Goal: Transaction & Acquisition: Purchase product/service

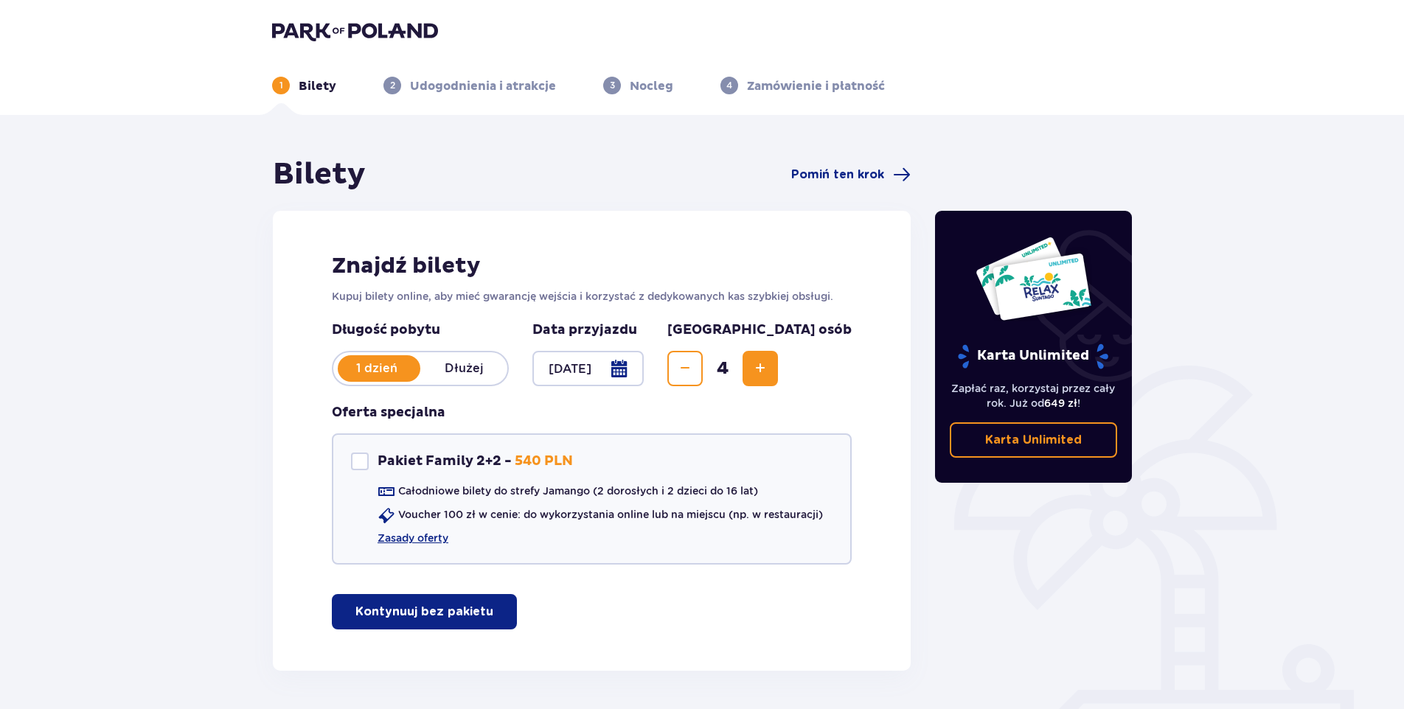
drag, startPoint x: 1007, startPoint y: 314, endPoint x: 1117, endPoint y: 523, distance: 235.8
click at [1119, 523] on div "Karta Unlimited Zapłać raz, korzystaj przez cały rok. Już od 649 zł ! Karta Unl…" at bounding box center [1033, 413] width 221 height 515
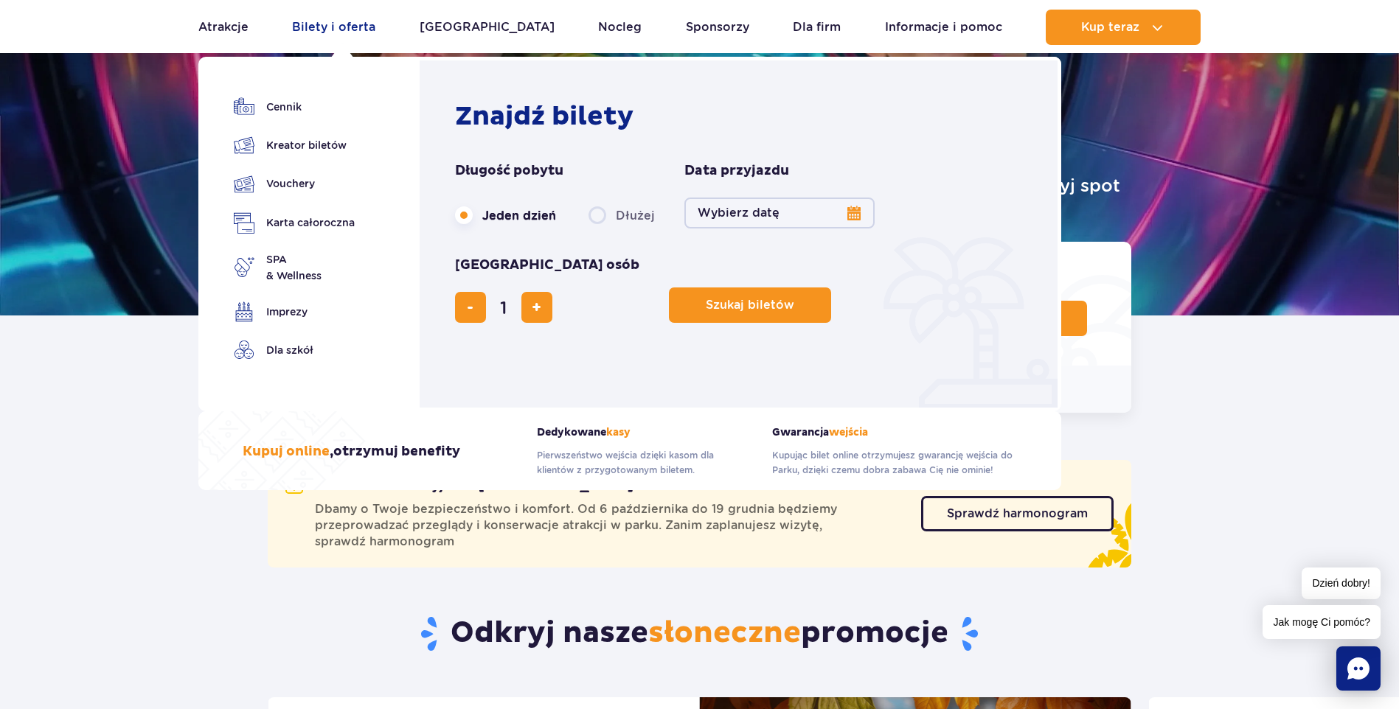
click at [369, 27] on link "Bilety i oferta" at bounding box center [333, 27] width 83 height 35
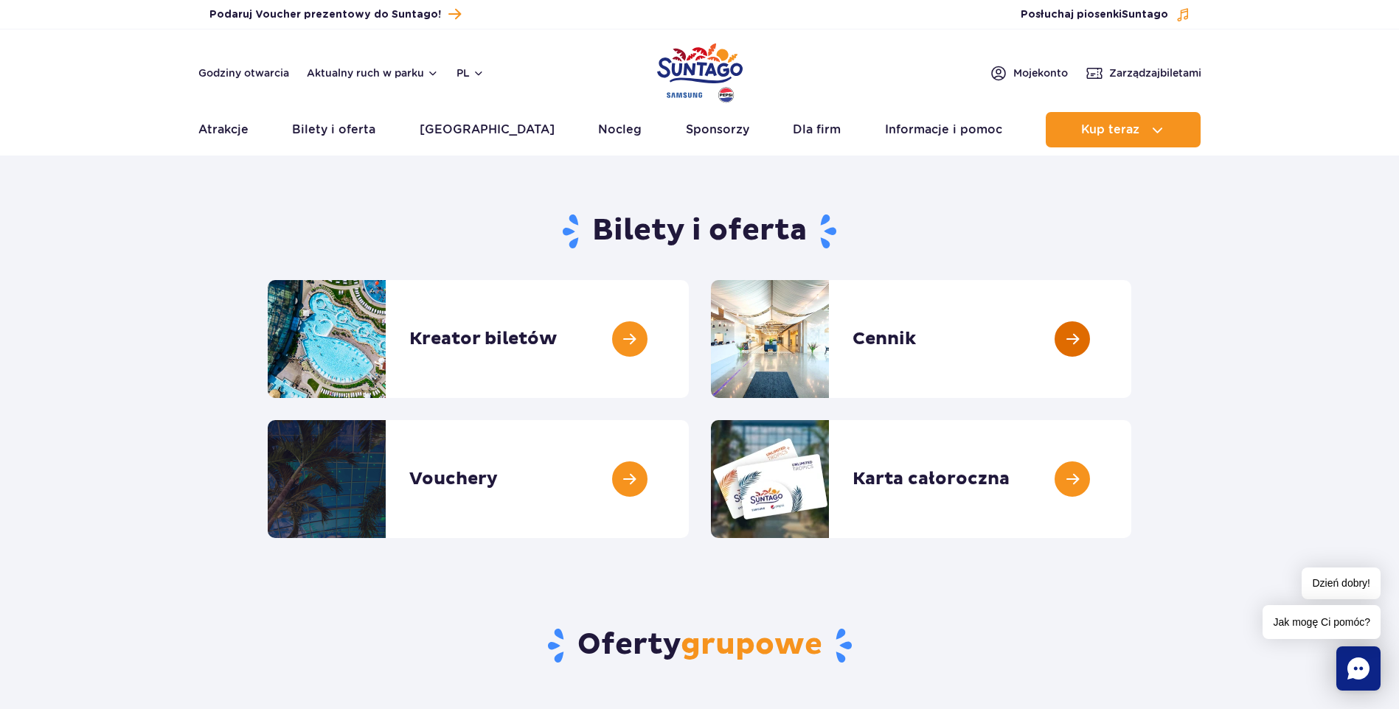
click at [1131, 340] on link at bounding box center [1131, 339] width 0 height 118
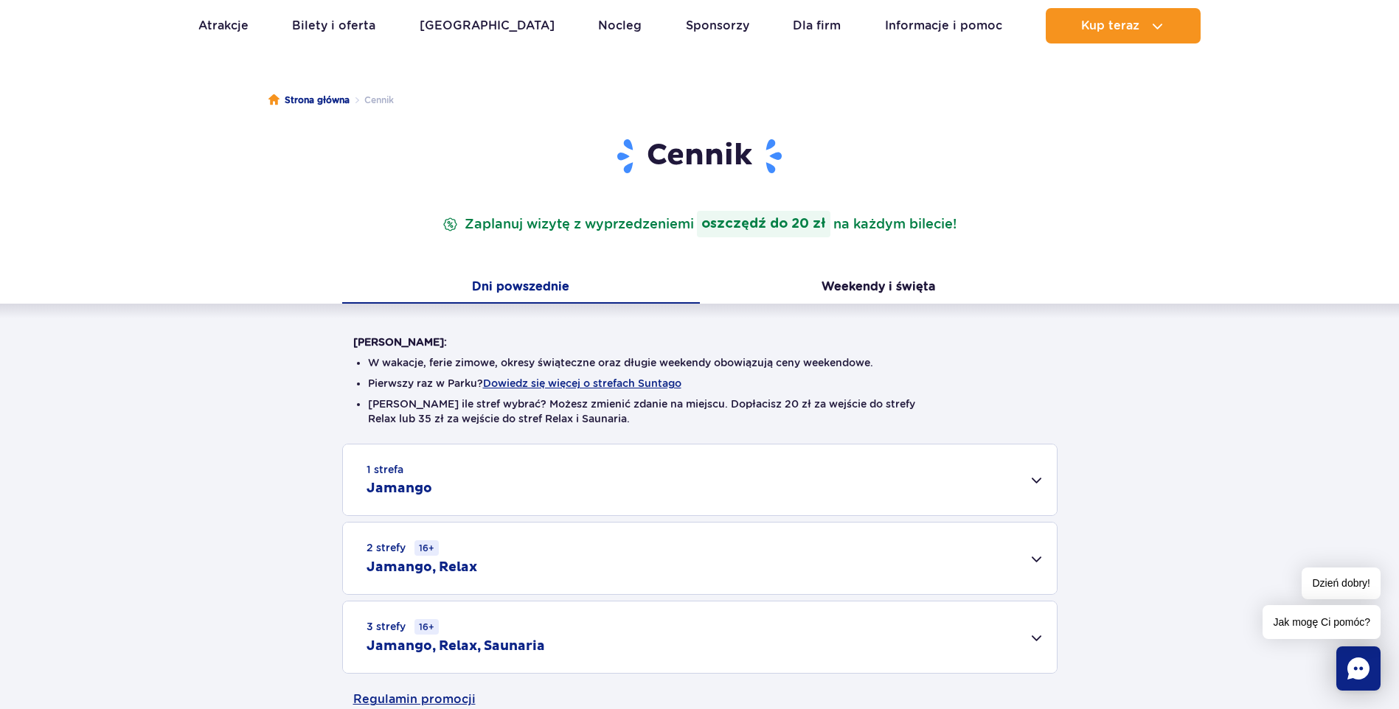
scroll to position [295, 0]
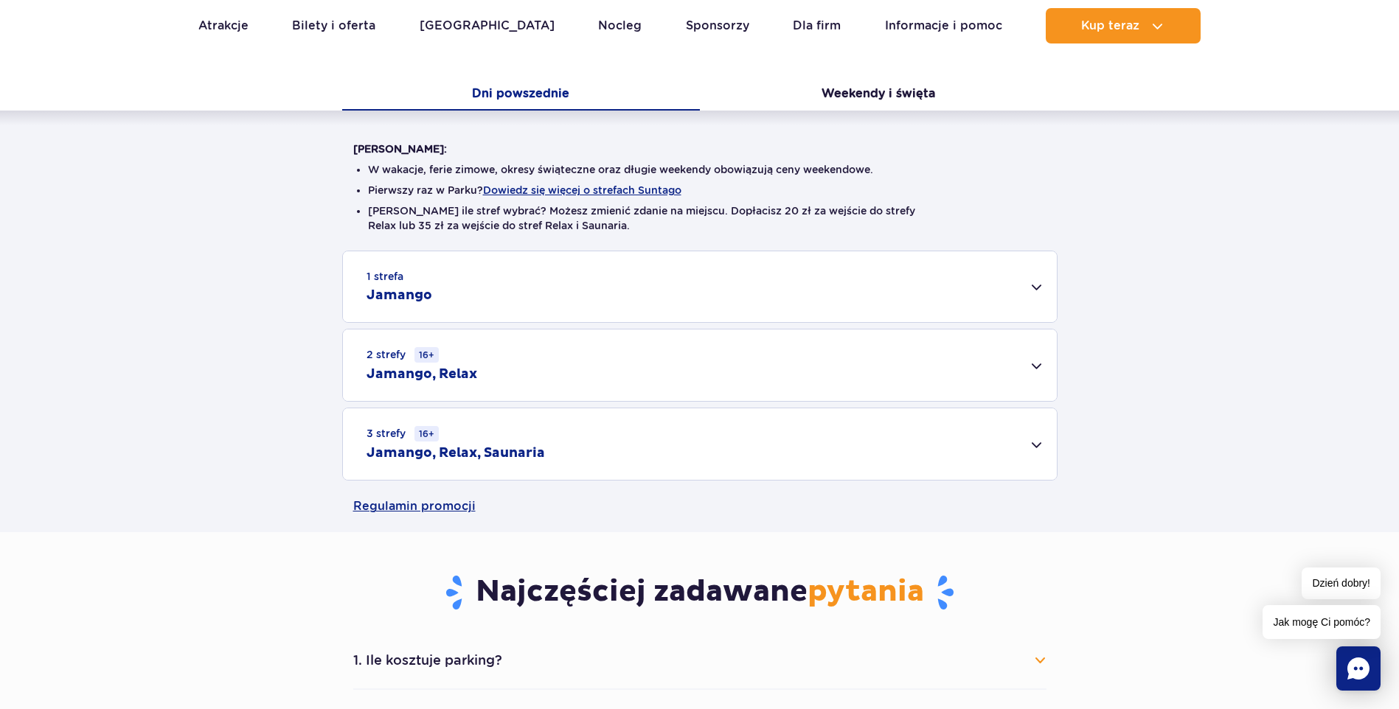
click at [1038, 364] on div "2 strefy 16+ Jamango, Relax" at bounding box center [700, 366] width 714 height 72
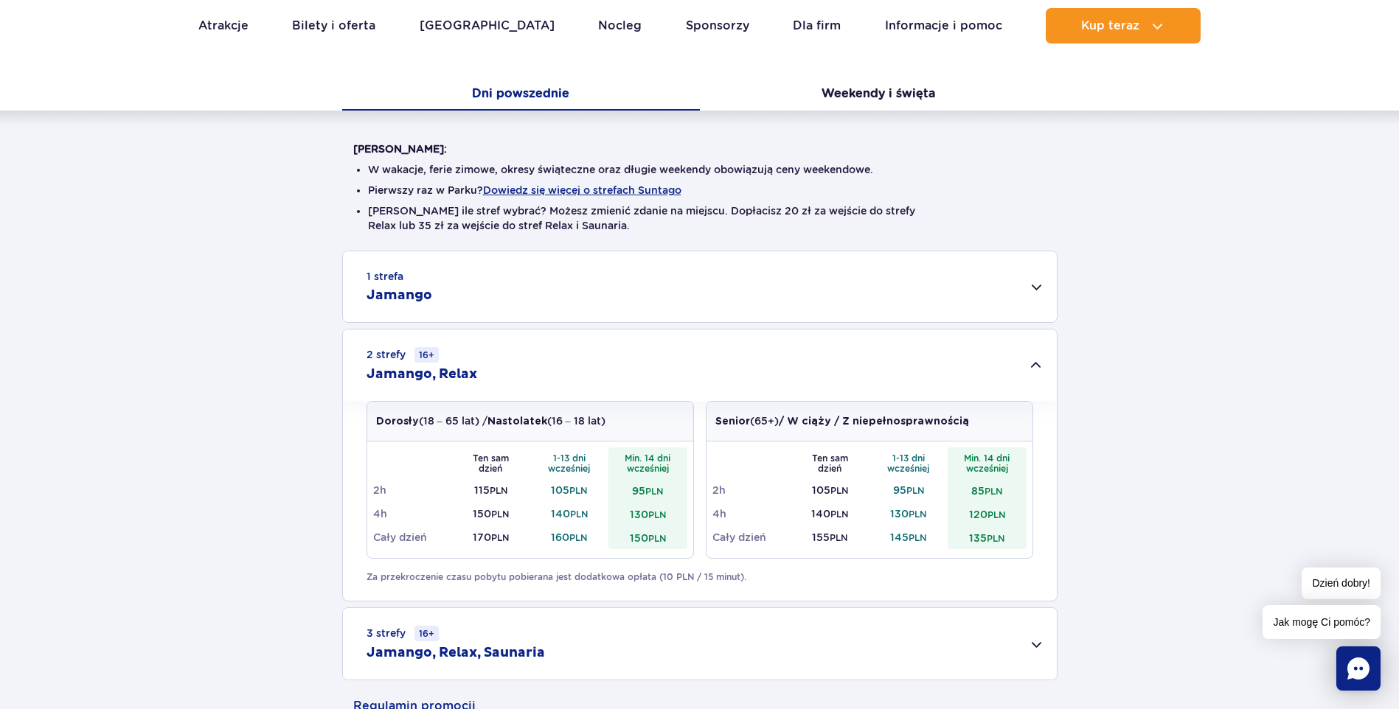
click at [1033, 289] on div "1 strefa Jamango" at bounding box center [700, 286] width 714 height 71
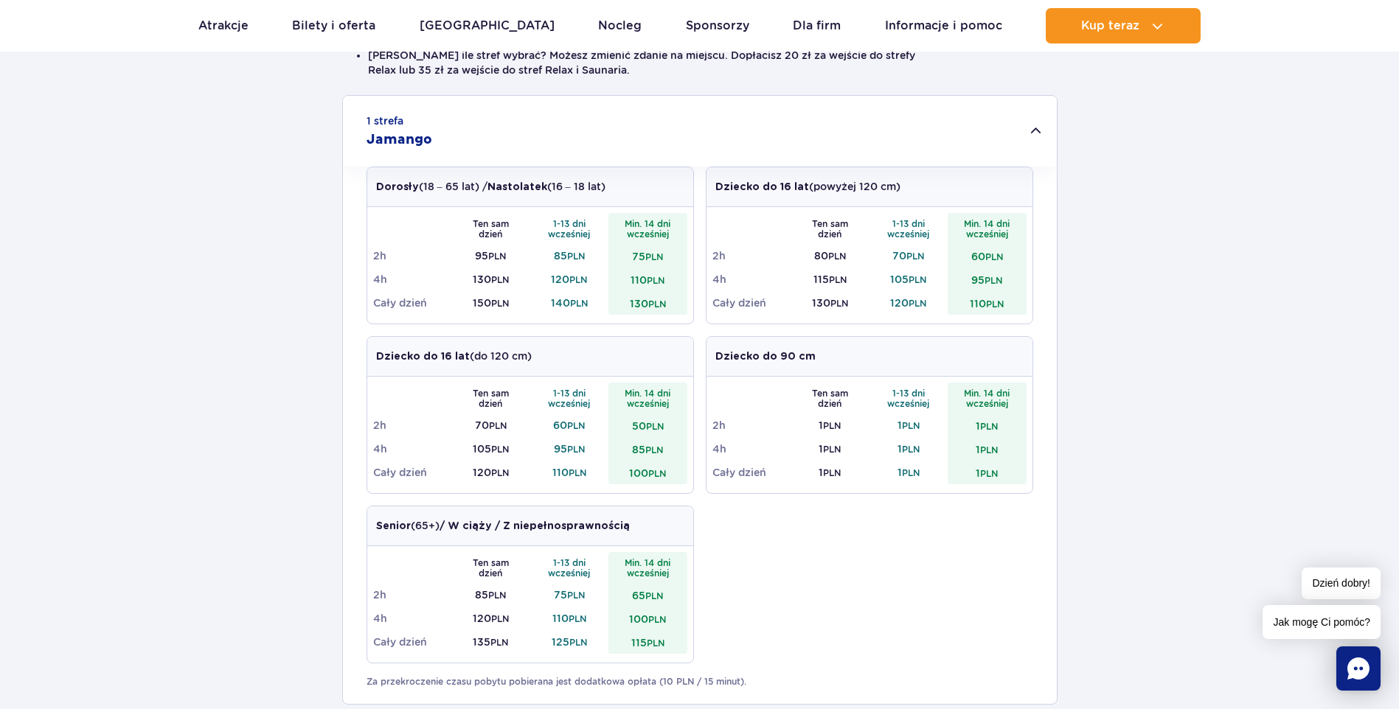
scroll to position [737, 0]
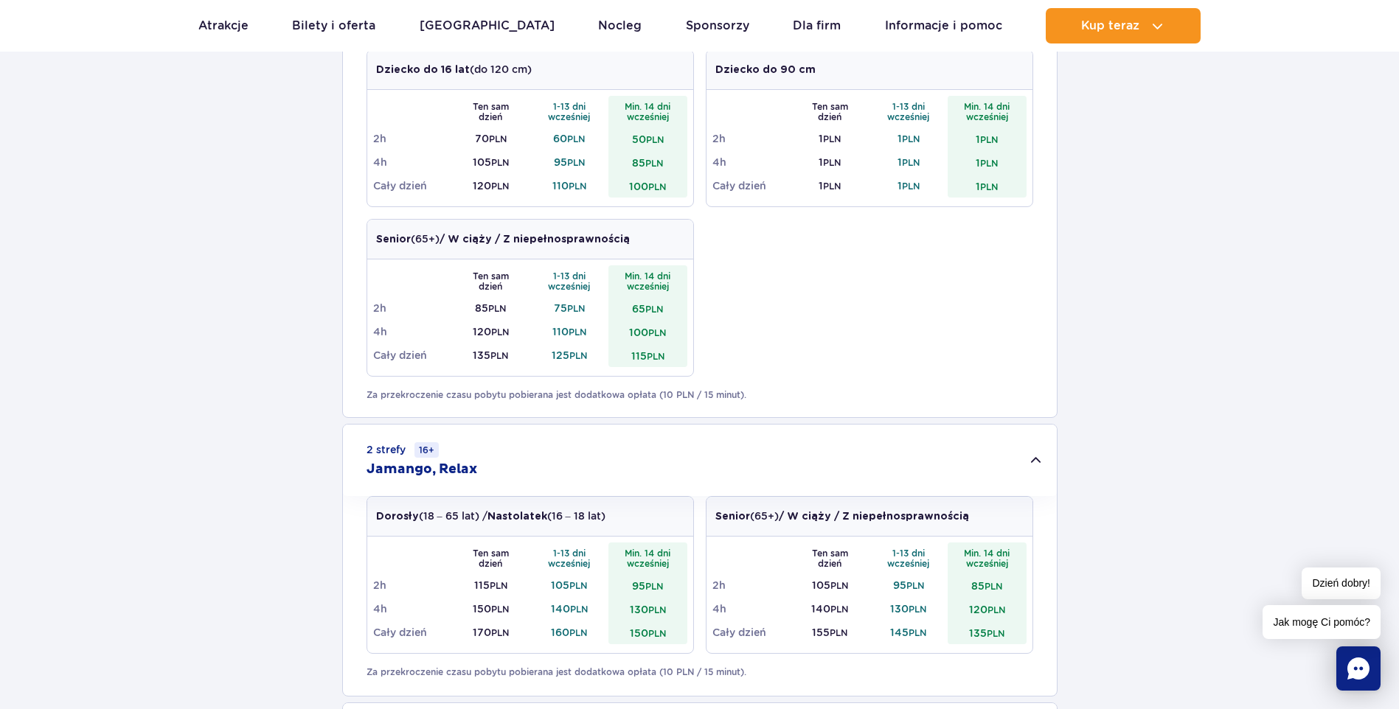
drag, startPoint x: 655, startPoint y: 560, endPoint x: 260, endPoint y: 359, distance: 442.5
click at [260, 359] on div "1 strefa Jamango Dorosły (18 – 65 lat) / Nastolatek (16 – 18 lat) Ten sam dzień…" at bounding box center [699, 291] width 1399 height 967
click at [459, 468] on h2 "Jamango, Relax" at bounding box center [421, 470] width 111 height 18
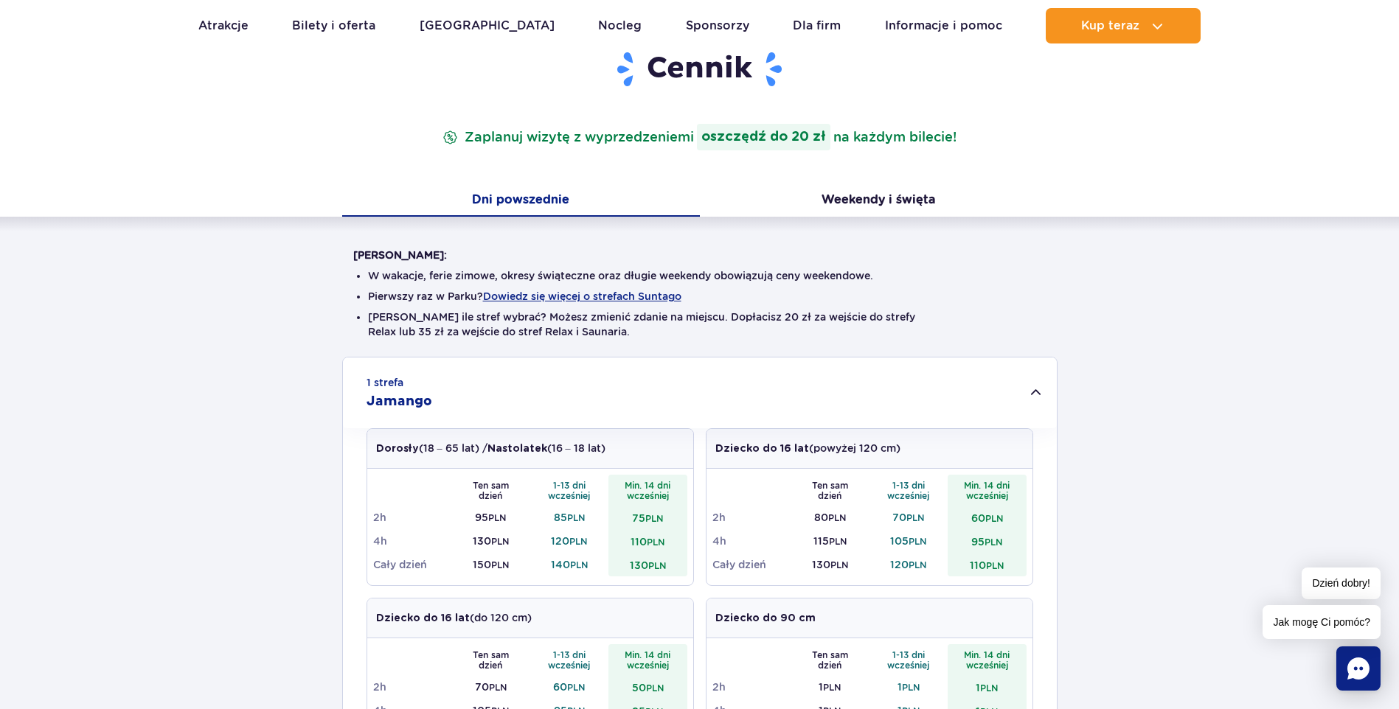
scroll to position [147, 0]
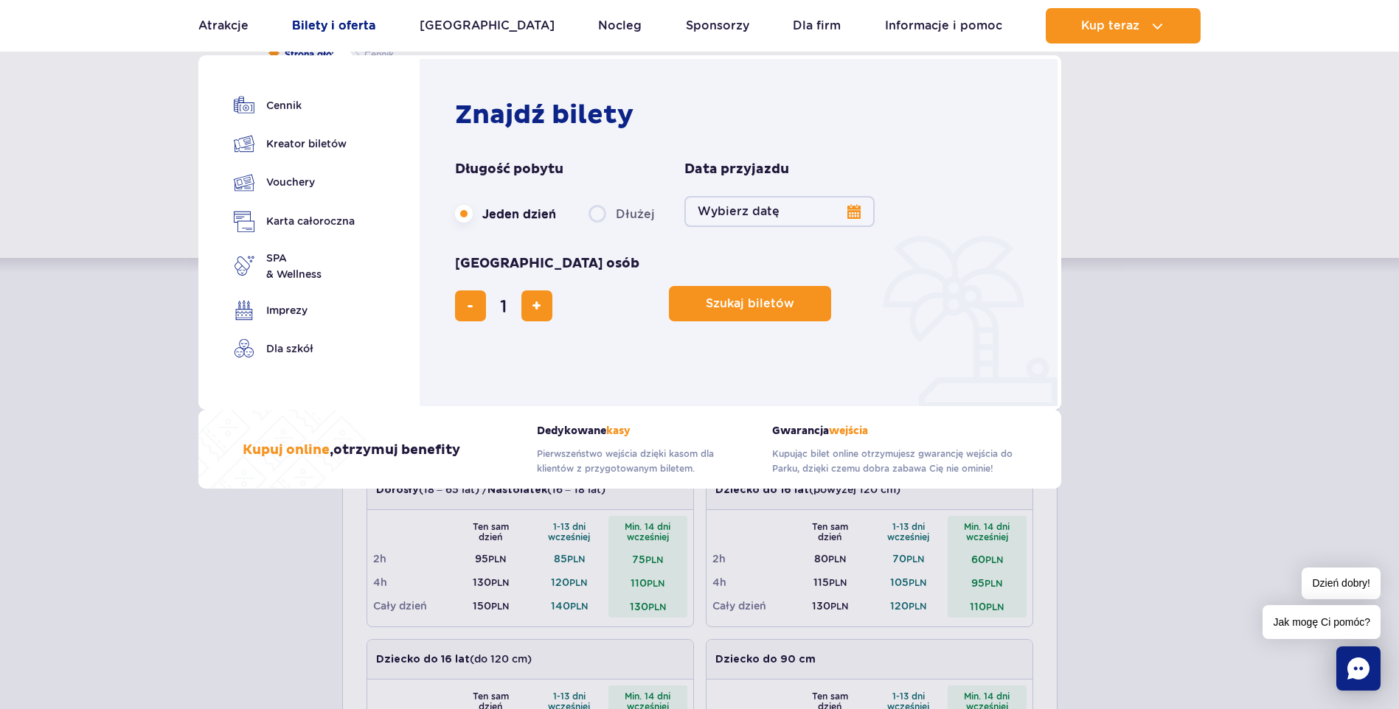
click at [350, 28] on link "Bilety i oferta" at bounding box center [333, 25] width 83 height 35
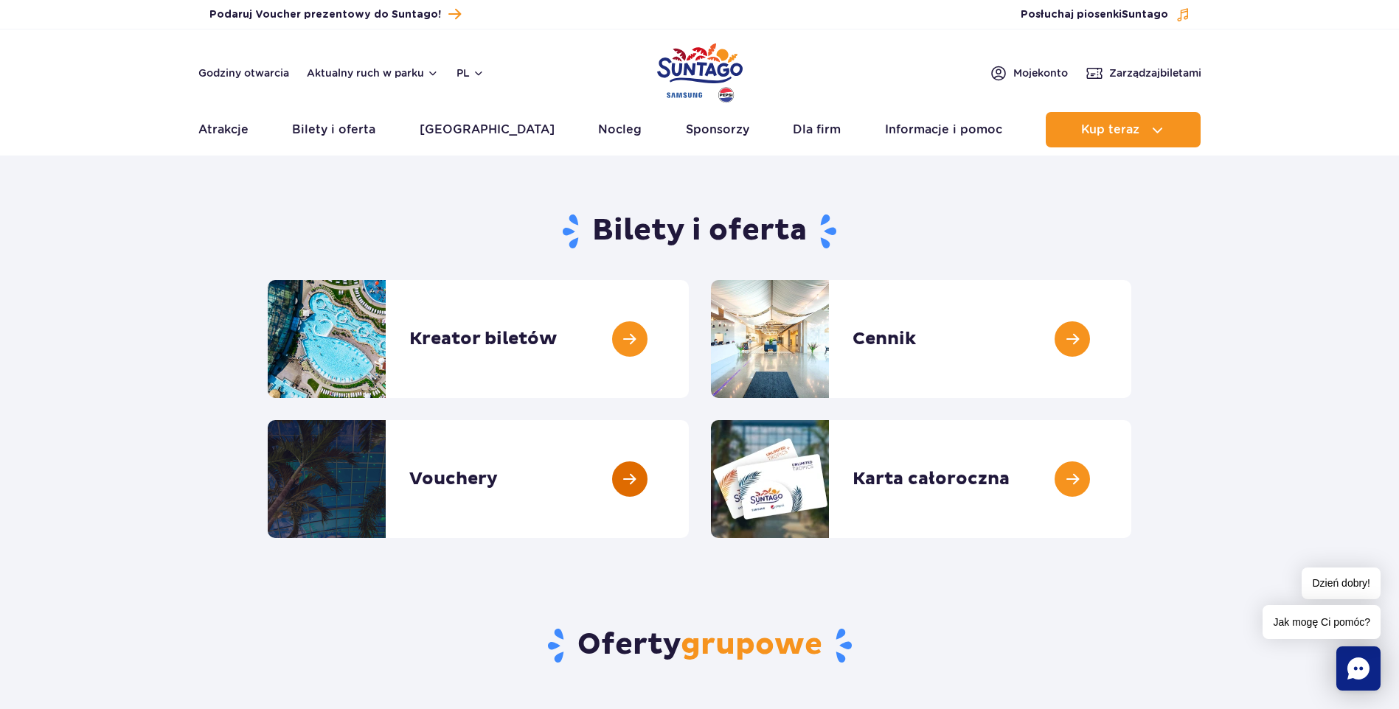
click at [689, 482] on link at bounding box center [689, 479] width 0 height 118
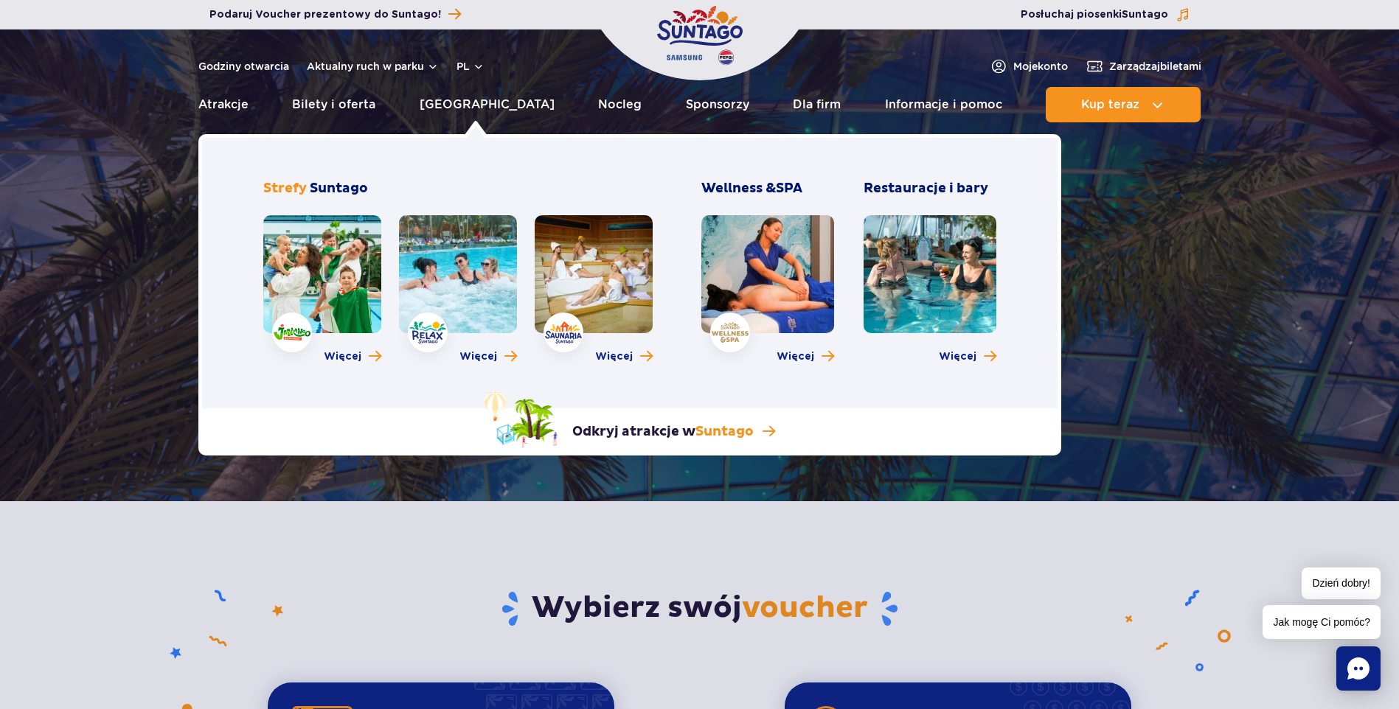
click at [434, 283] on link at bounding box center [458, 274] width 118 height 118
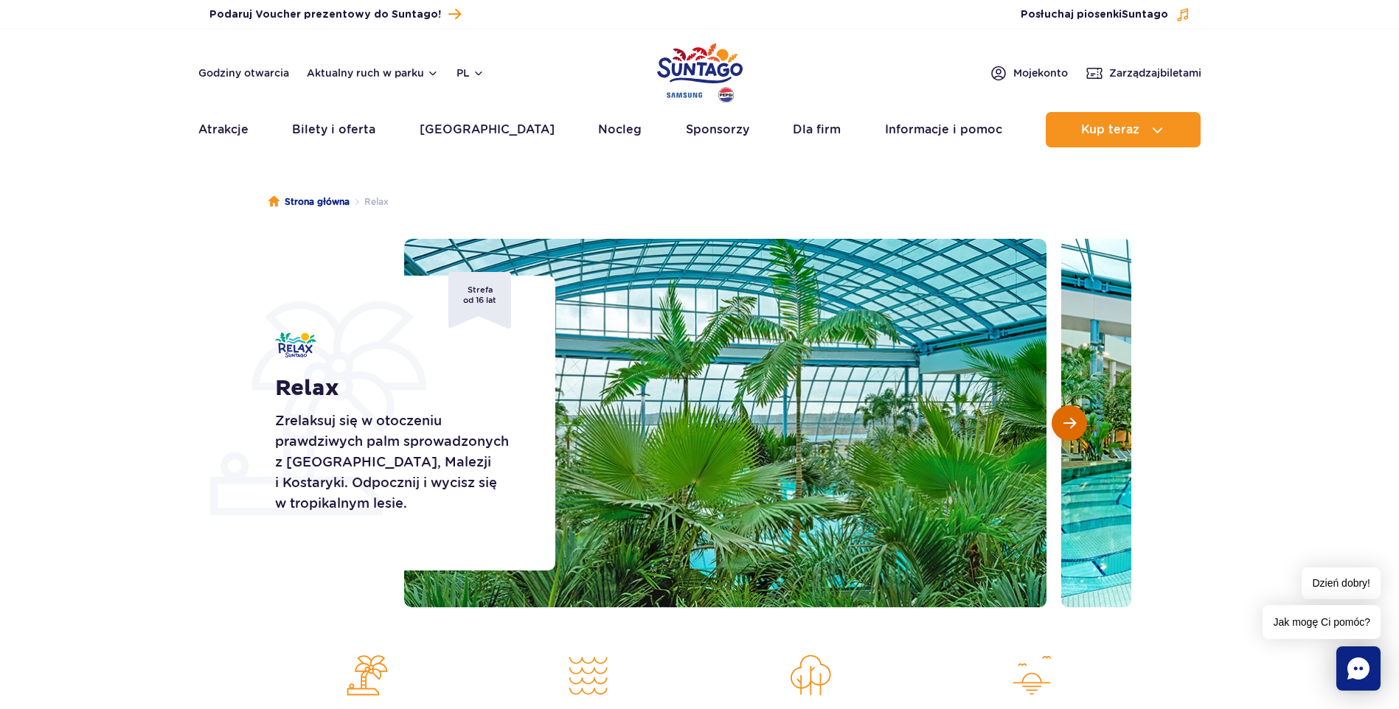
click at [1071, 421] on span "Następny slajd" at bounding box center [1069, 423] width 13 height 13
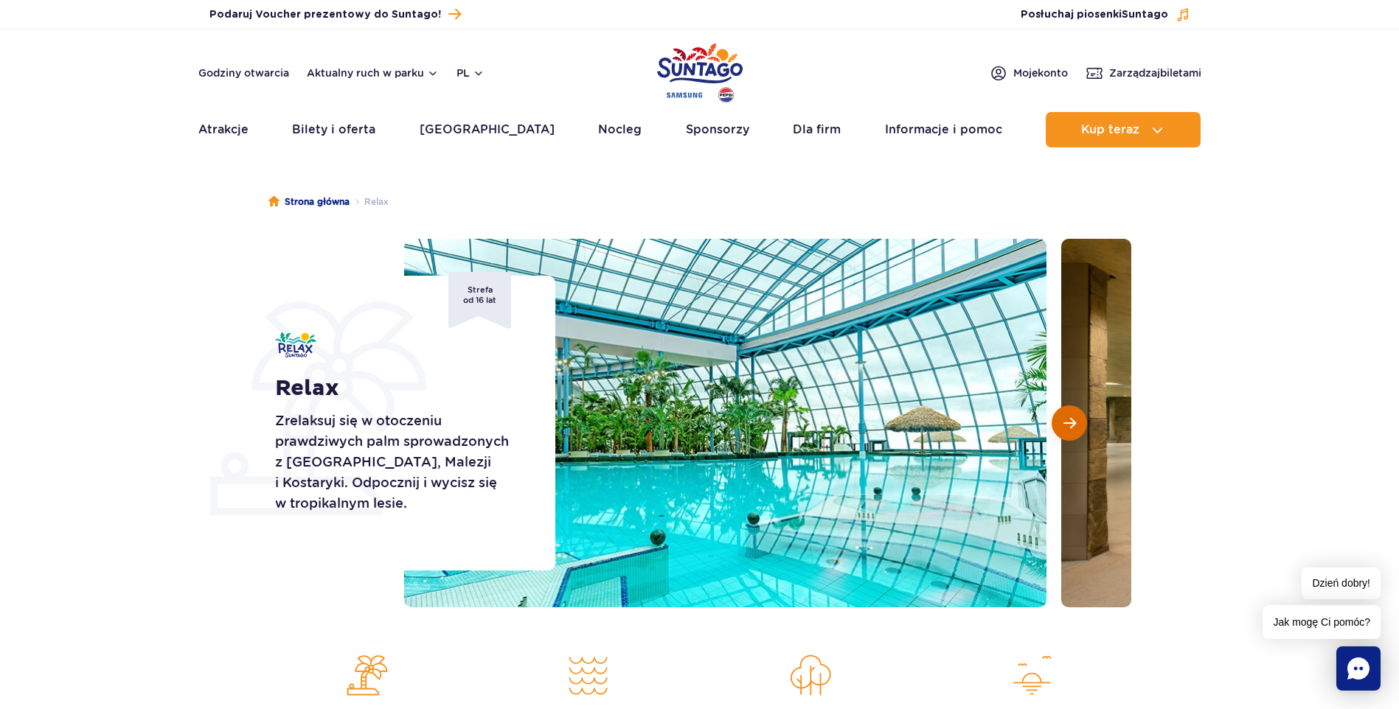
click at [1071, 421] on span "Następny slajd" at bounding box center [1069, 423] width 13 height 13
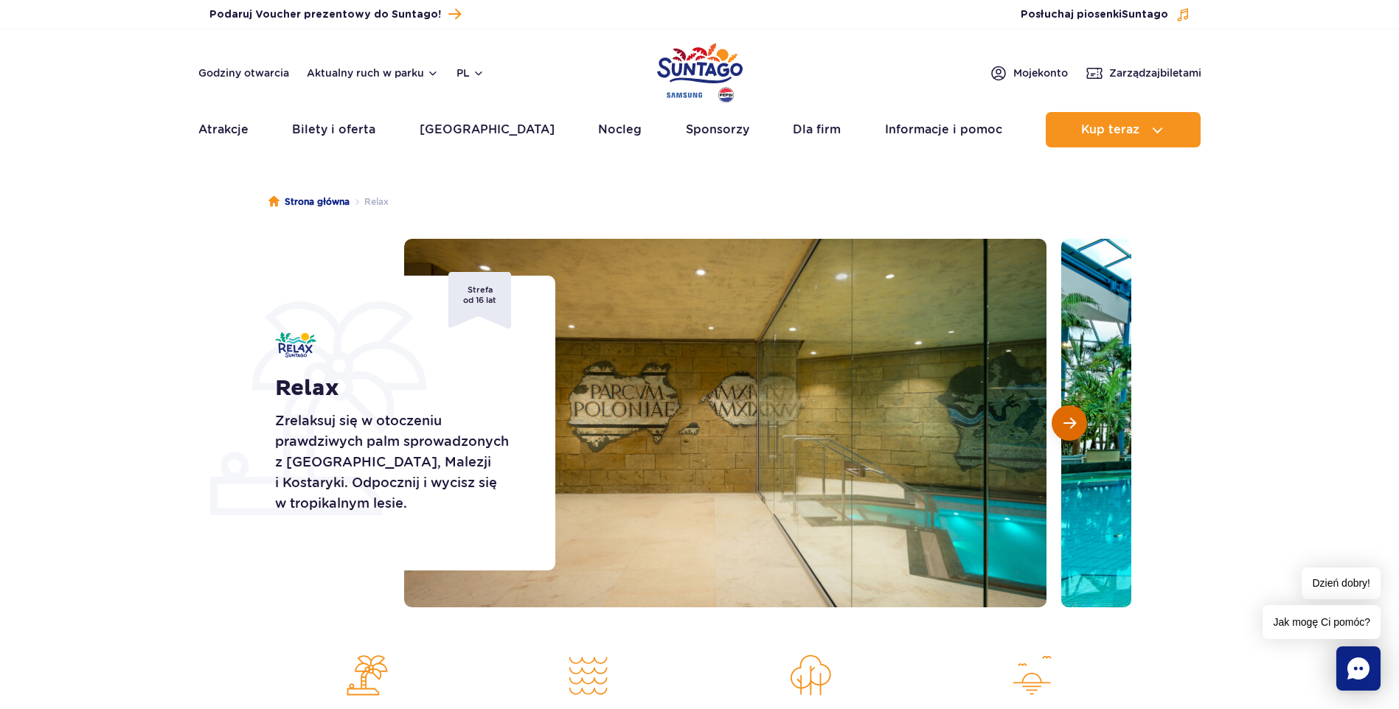
click at [1071, 421] on span "Następny slajd" at bounding box center [1069, 423] width 13 height 13
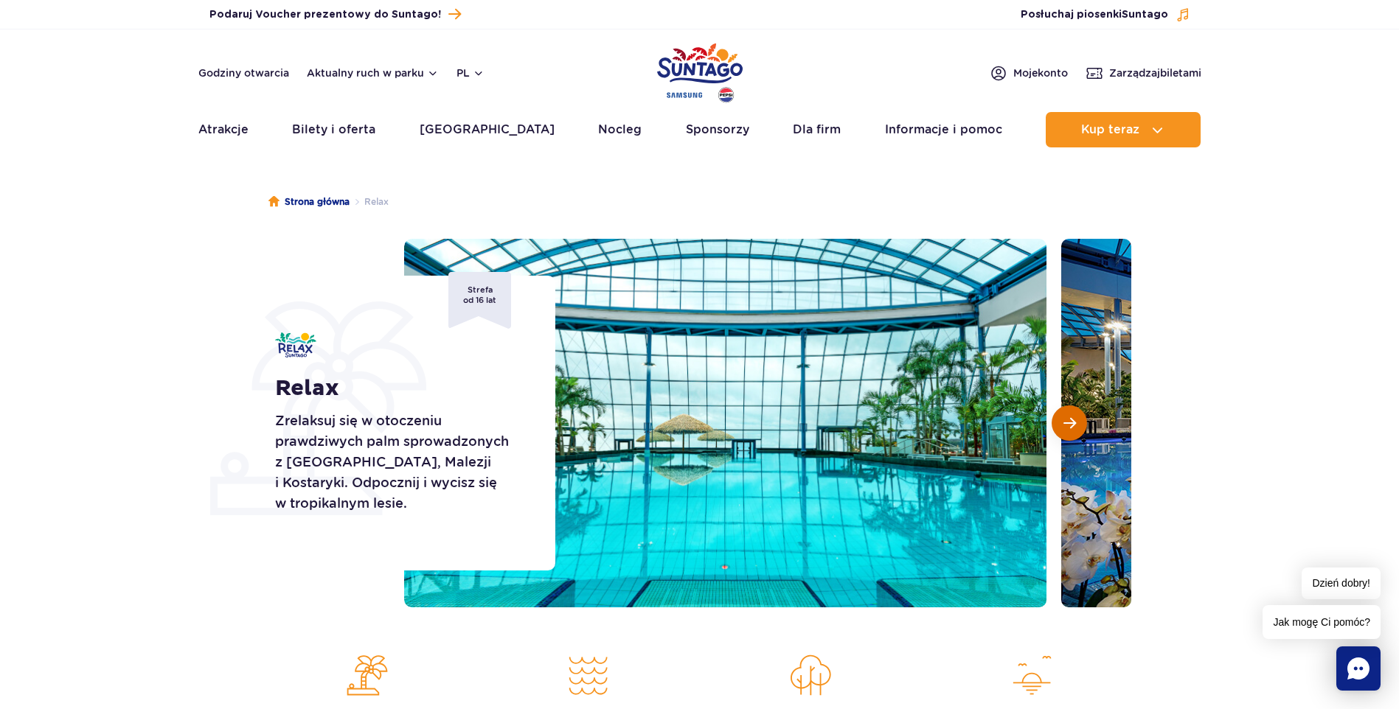
click at [1071, 421] on span "Następny slajd" at bounding box center [1069, 423] width 13 height 13
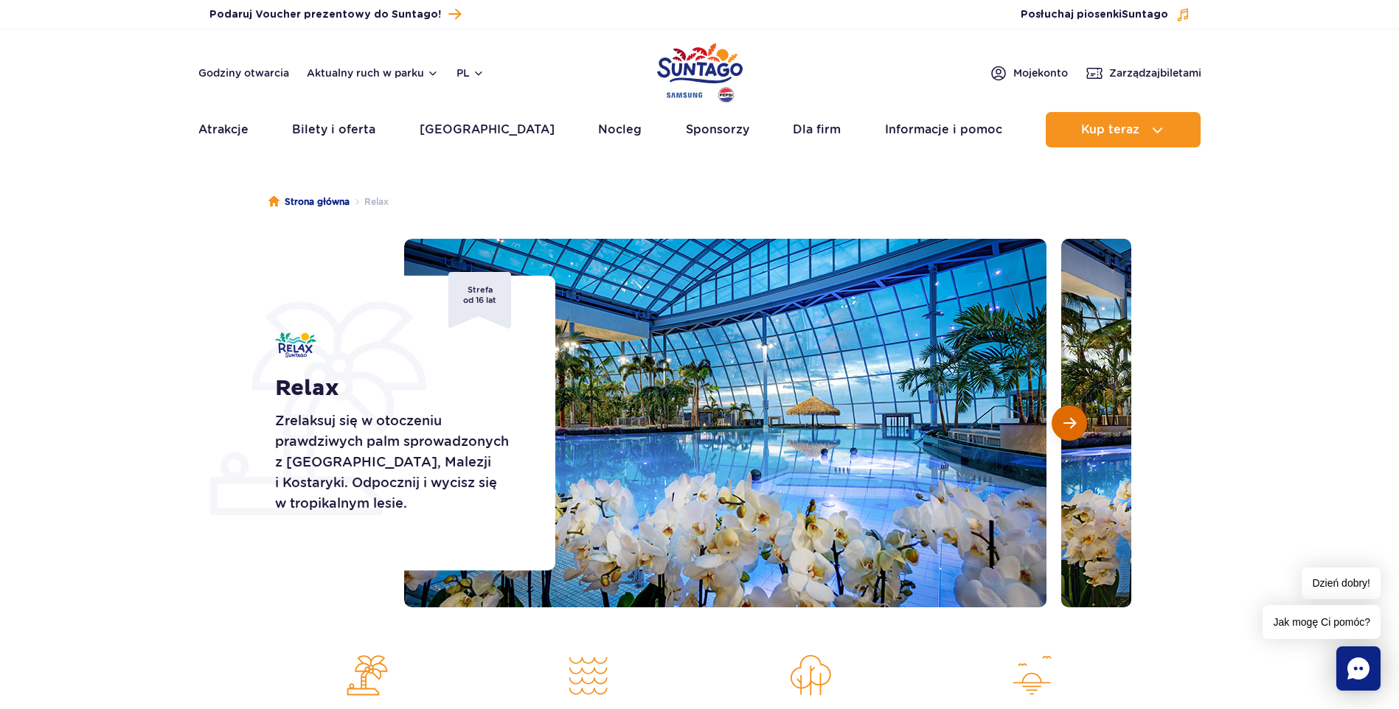
click at [1071, 421] on span "Następny slajd" at bounding box center [1069, 423] width 13 height 13
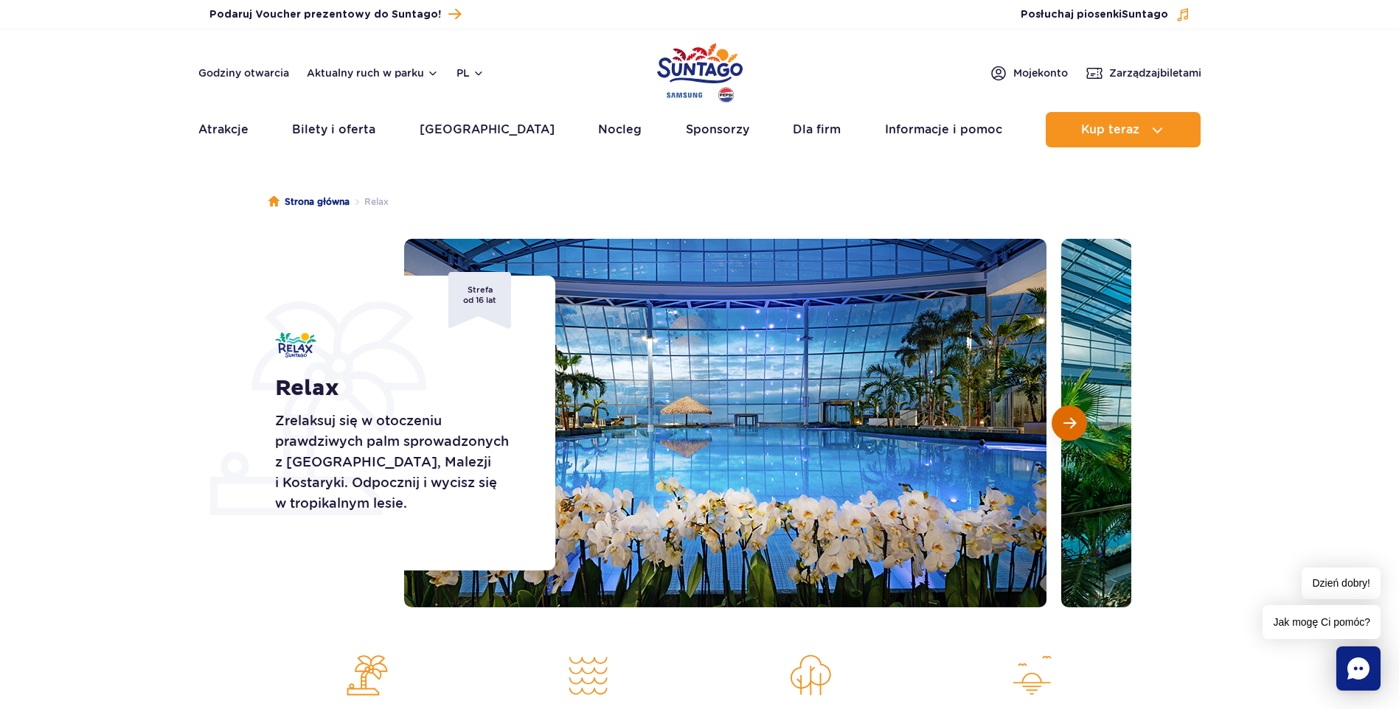
click at [1071, 421] on span "Następny slajd" at bounding box center [1069, 423] width 13 height 13
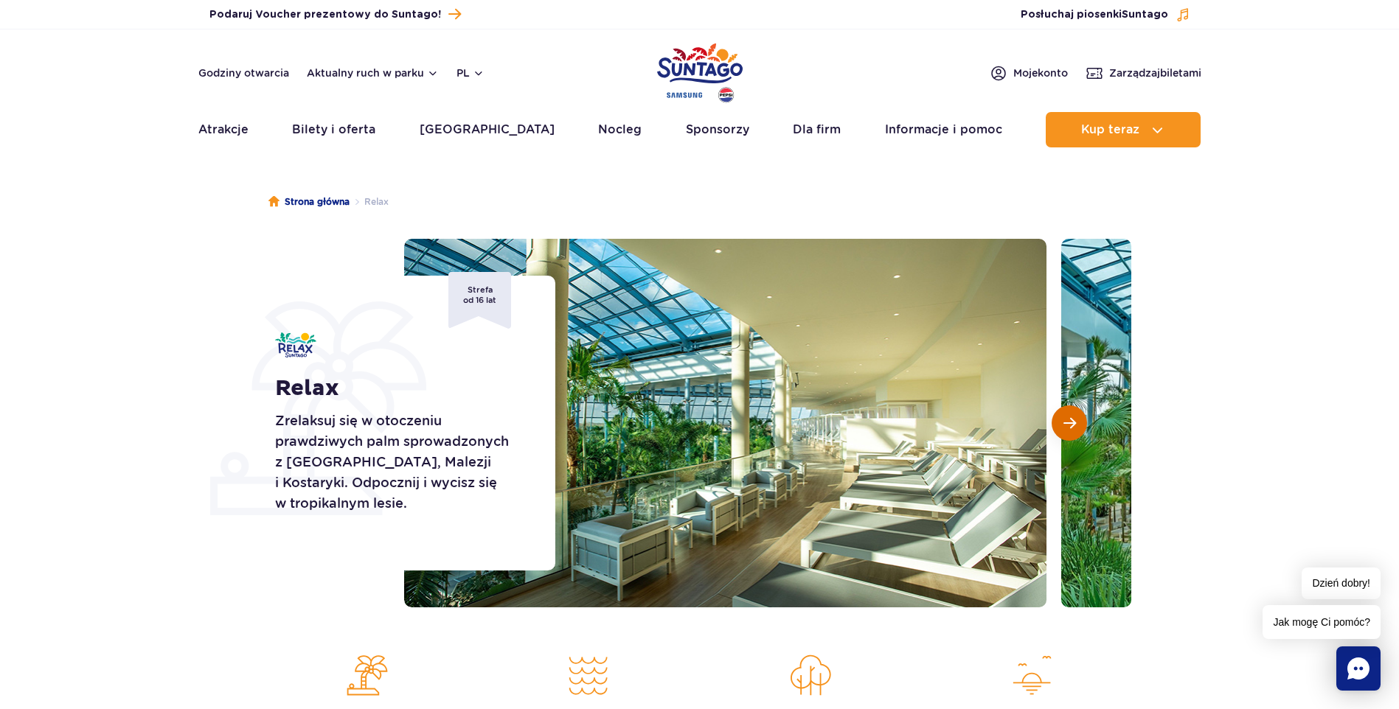
click at [1070, 424] on span "Następny slajd" at bounding box center [1069, 423] width 13 height 13
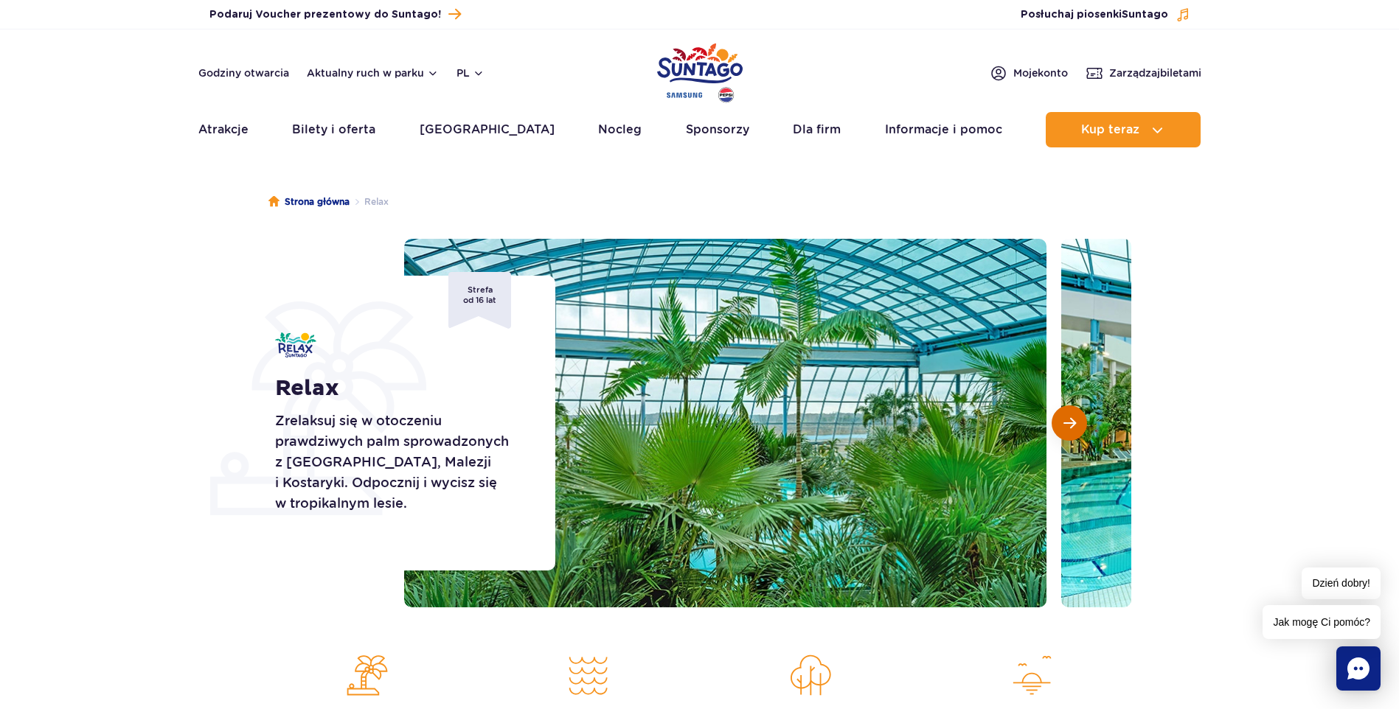
click at [1070, 424] on span "Następny slajd" at bounding box center [1069, 423] width 13 height 13
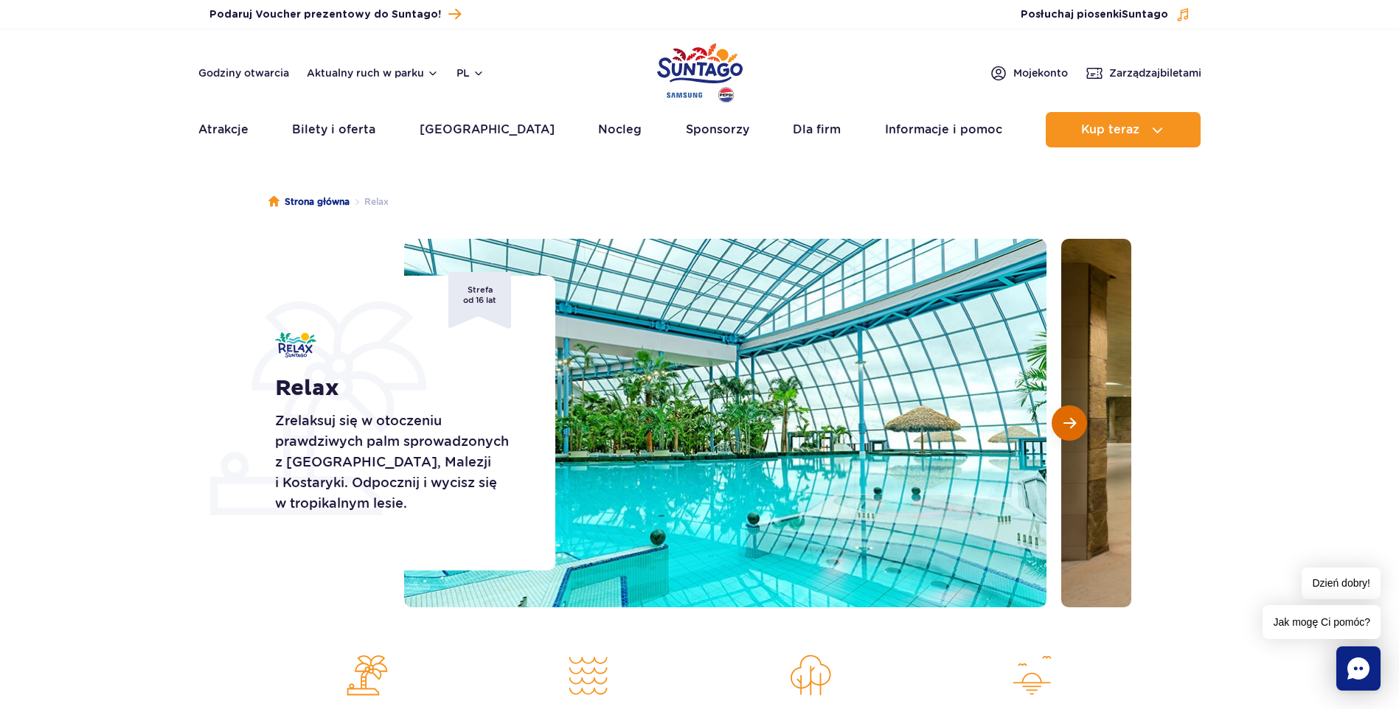
click at [1070, 424] on span "Następny slajd" at bounding box center [1069, 423] width 13 height 13
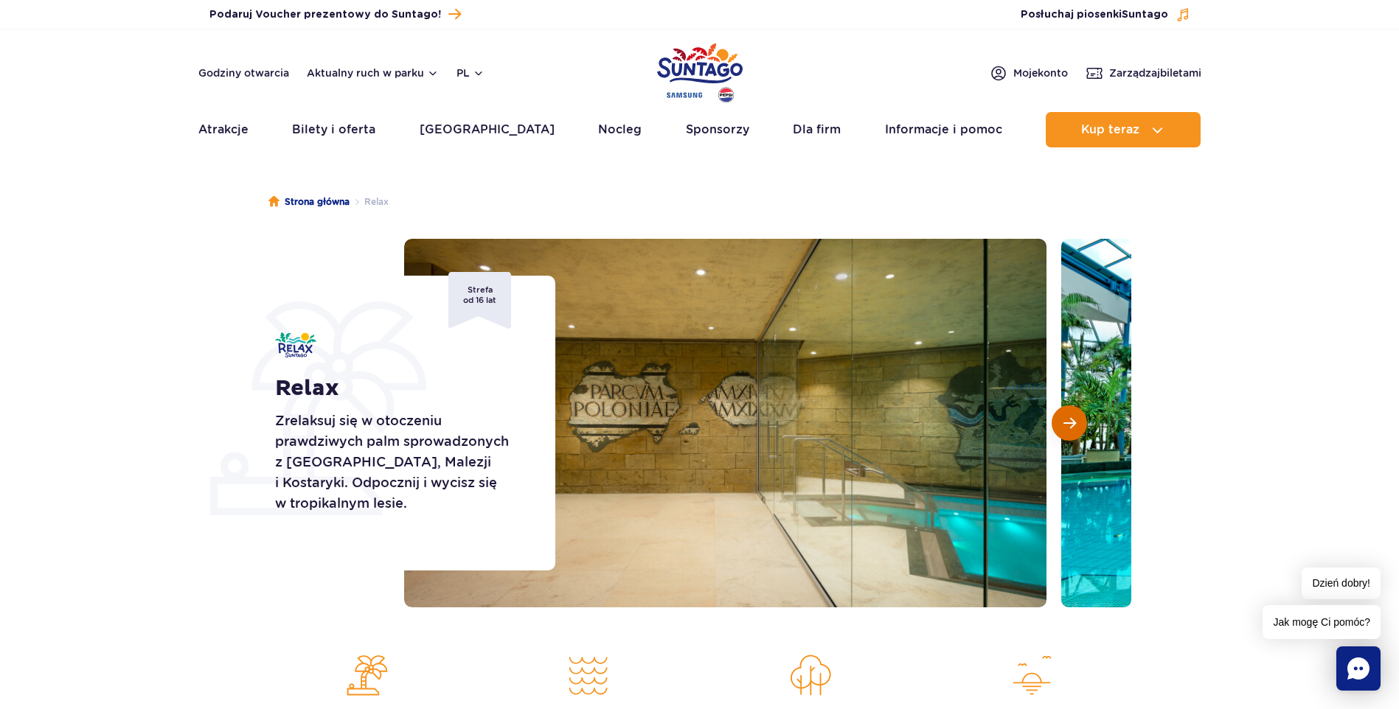
click at [1070, 424] on span "Następny slajd" at bounding box center [1069, 423] width 13 height 13
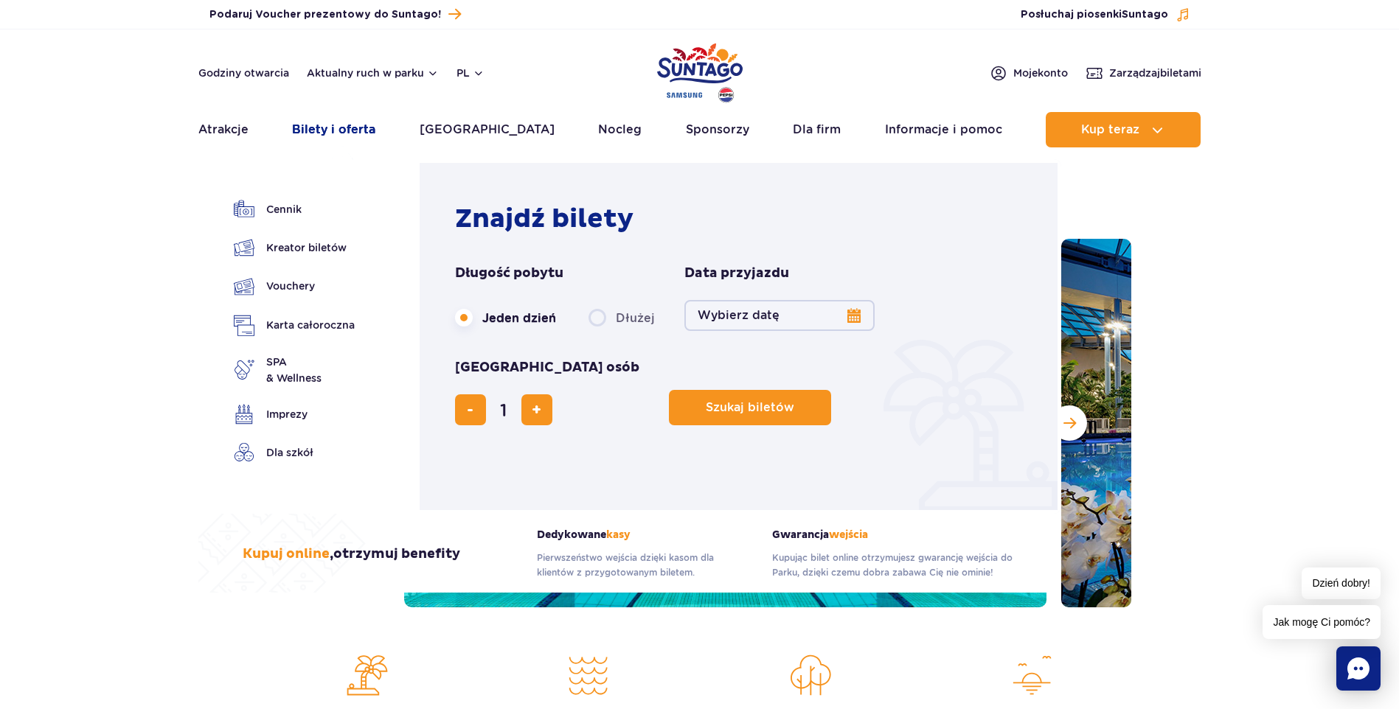
click at [373, 137] on link "Bilety i oferta" at bounding box center [333, 129] width 83 height 35
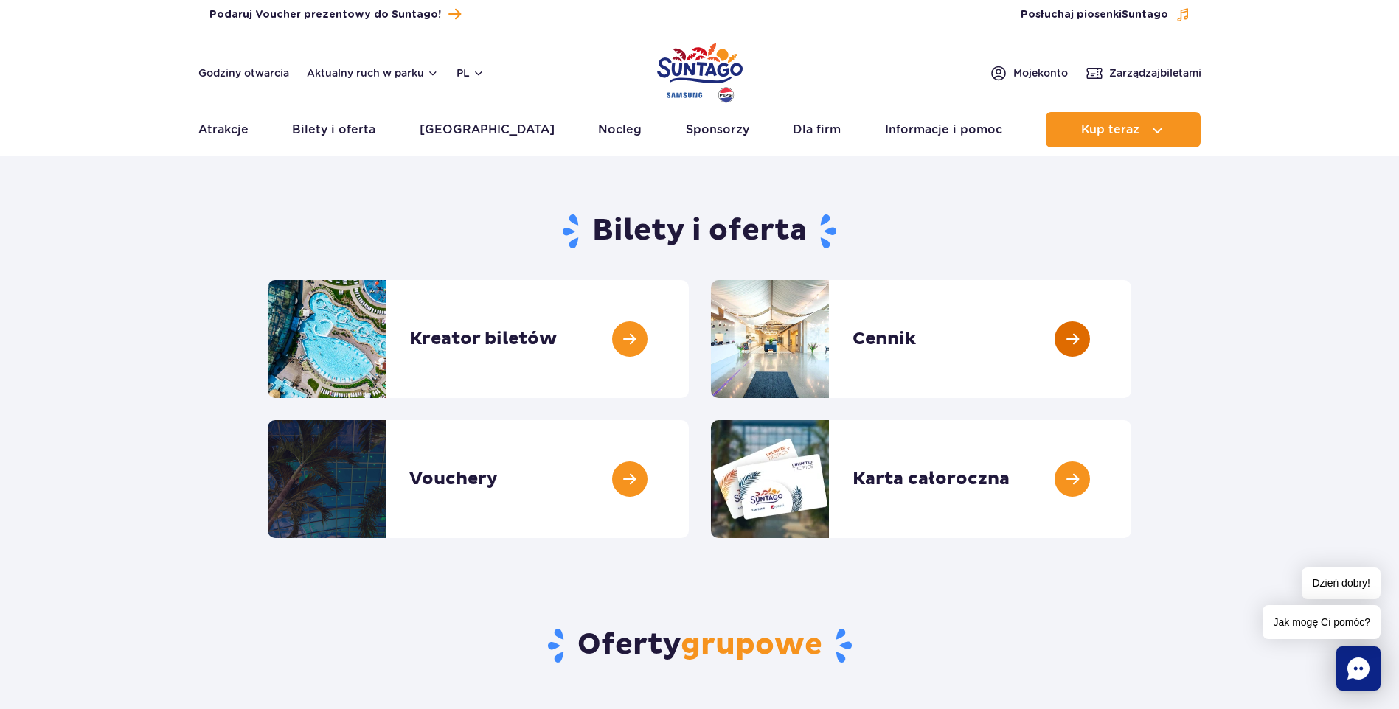
click at [1131, 338] on link at bounding box center [1131, 339] width 0 height 118
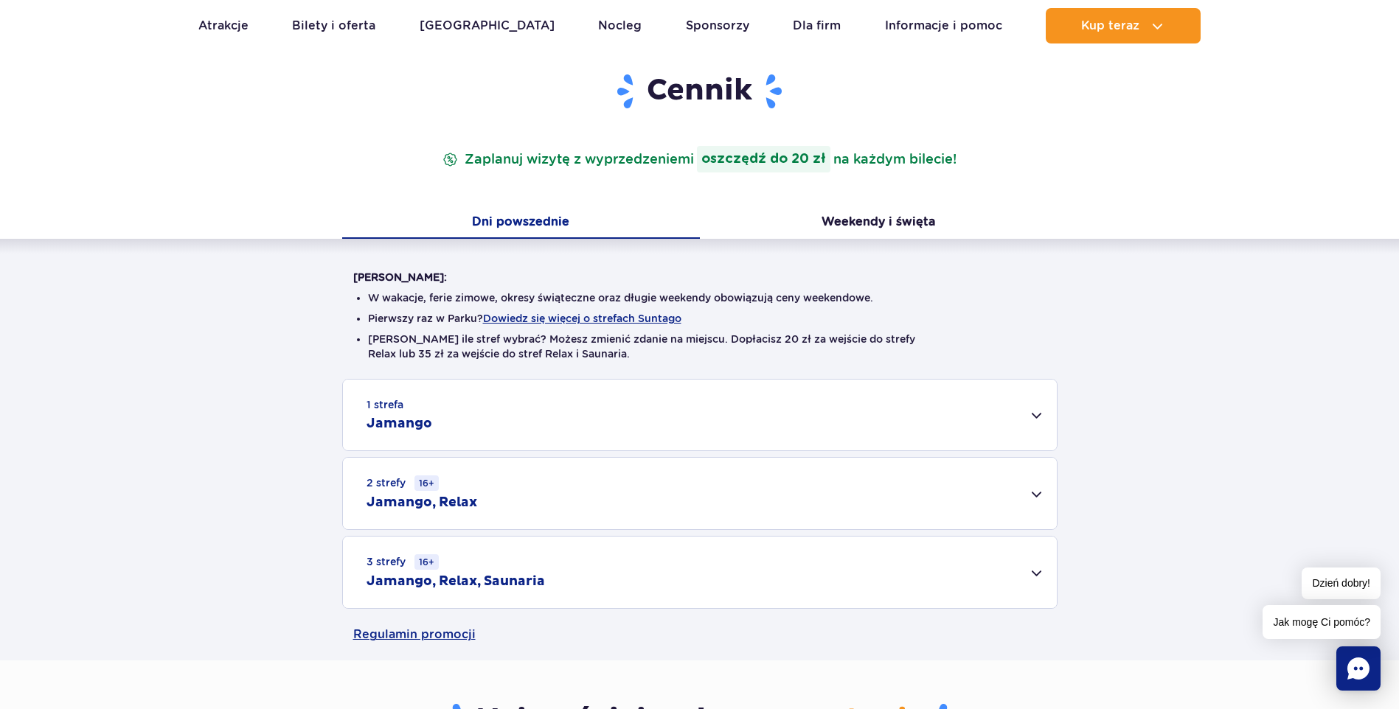
scroll to position [369, 0]
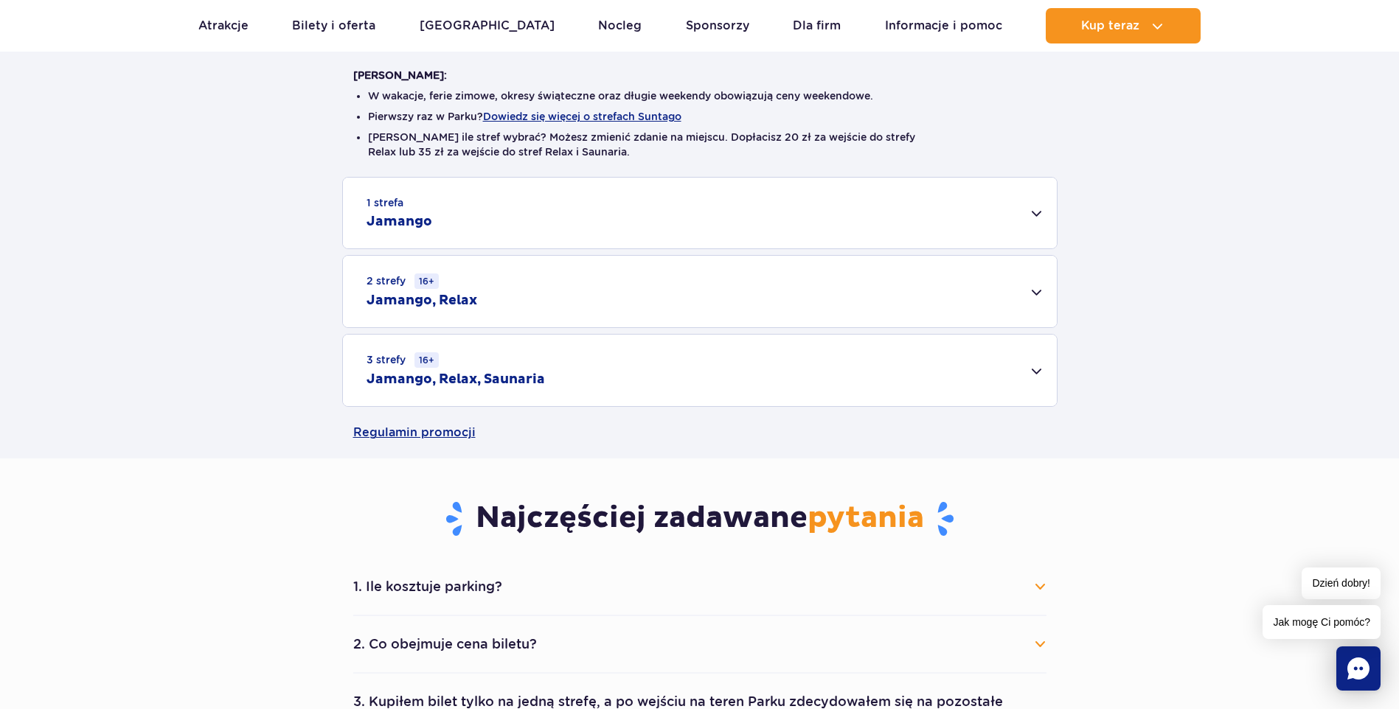
click at [1033, 372] on div "3 strefy 16+ Jamango, Relax, Saunaria" at bounding box center [700, 371] width 714 height 72
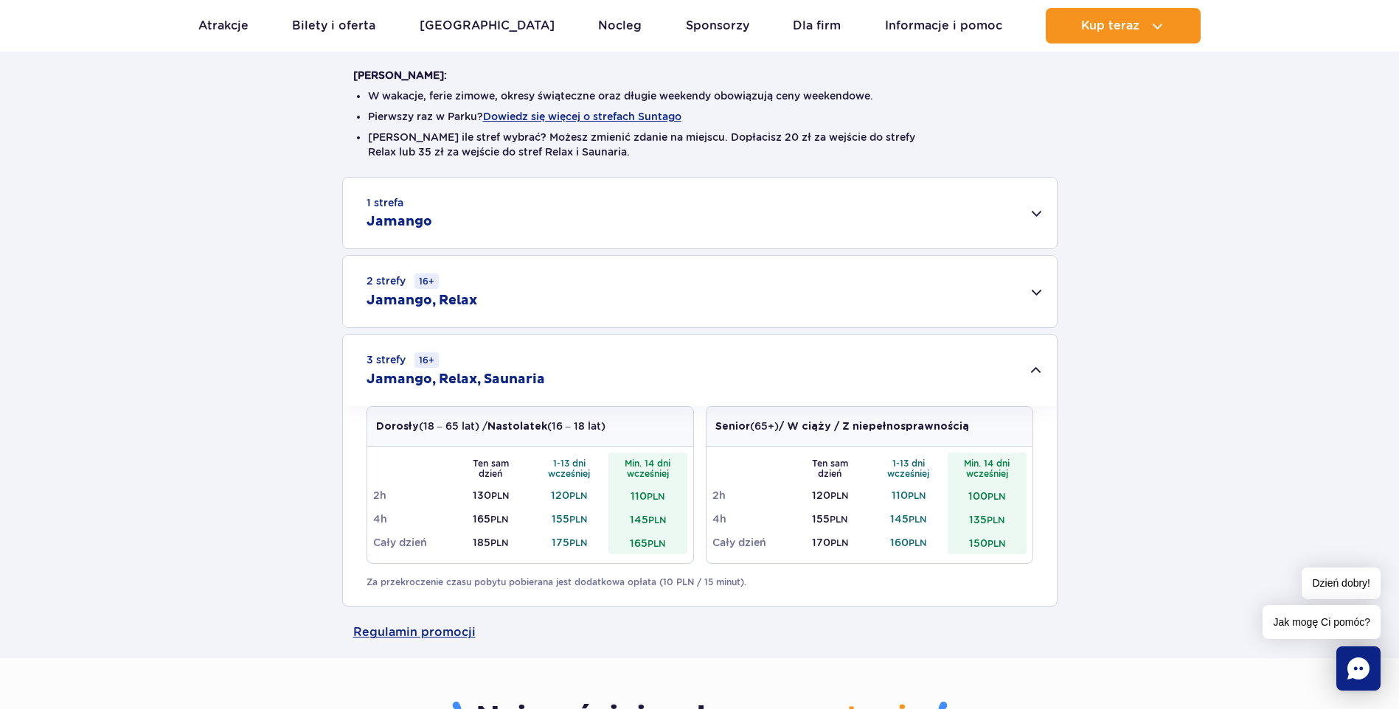
click at [88, 271] on div "1 strefa Jamango Dorosły (18 – 65 lat) / Nastolatek (16 – 18 lat) Ten sam dzień…" at bounding box center [699, 392] width 1399 height 430
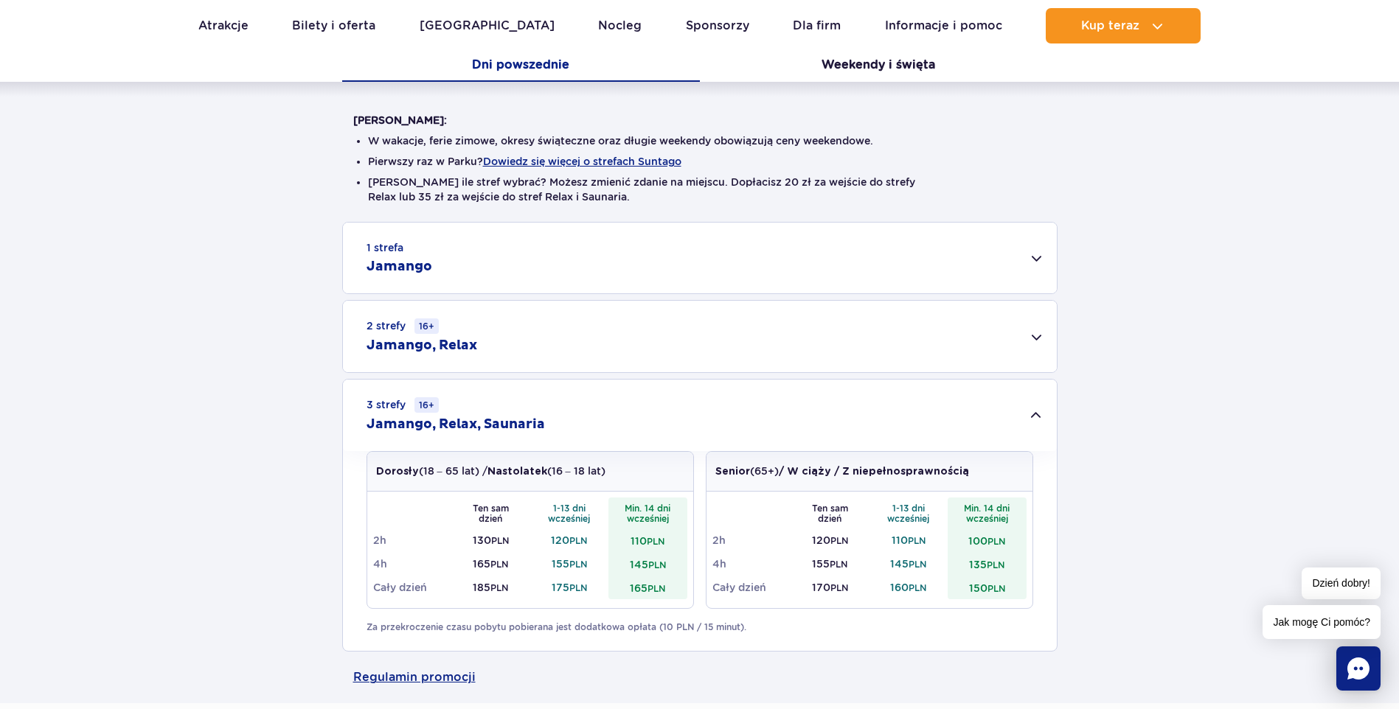
scroll to position [0, 0]
